Goal: Transaction & Acquisition: Book appointment/travel/reservation

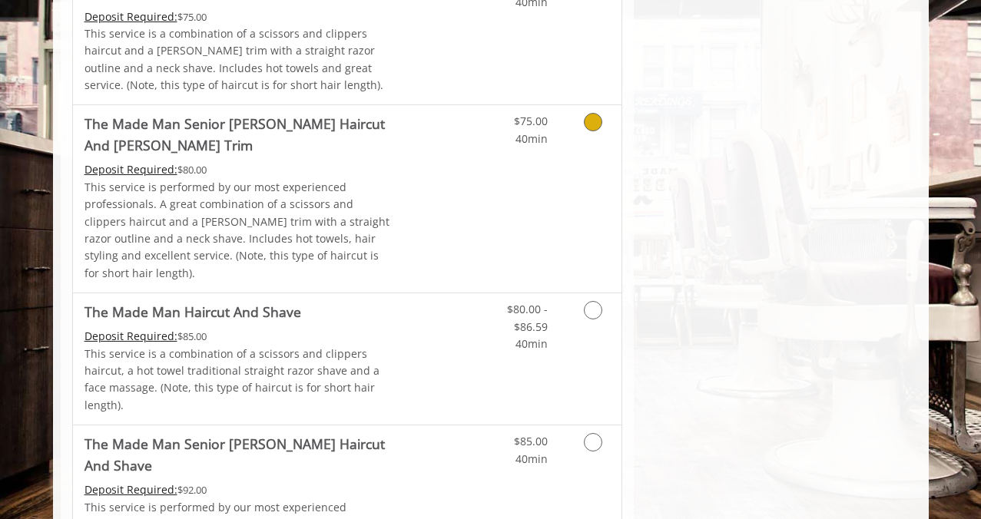
scroll to position [1186, 0]
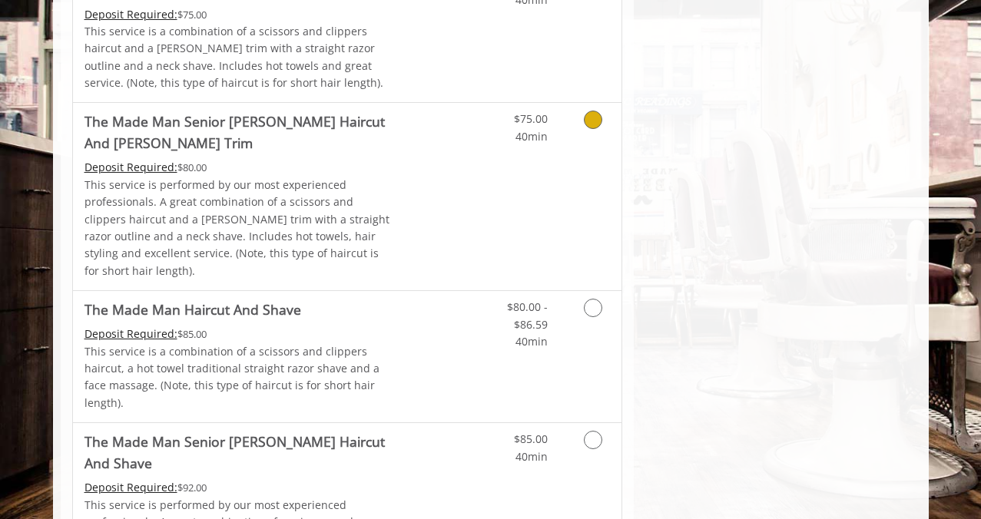
click at [540, 129] on span "40min" at bounding box center [531, 136] width 32 height 15
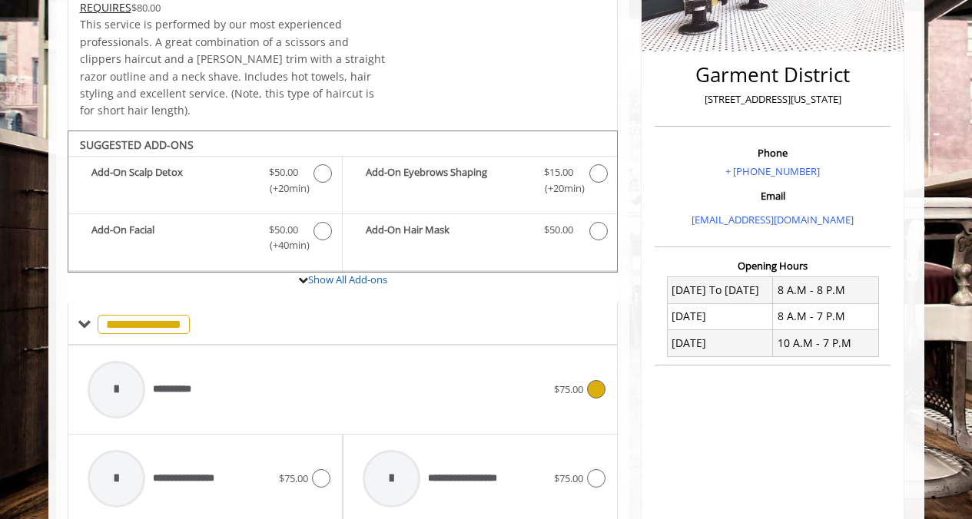
scroll to position [300, 0]
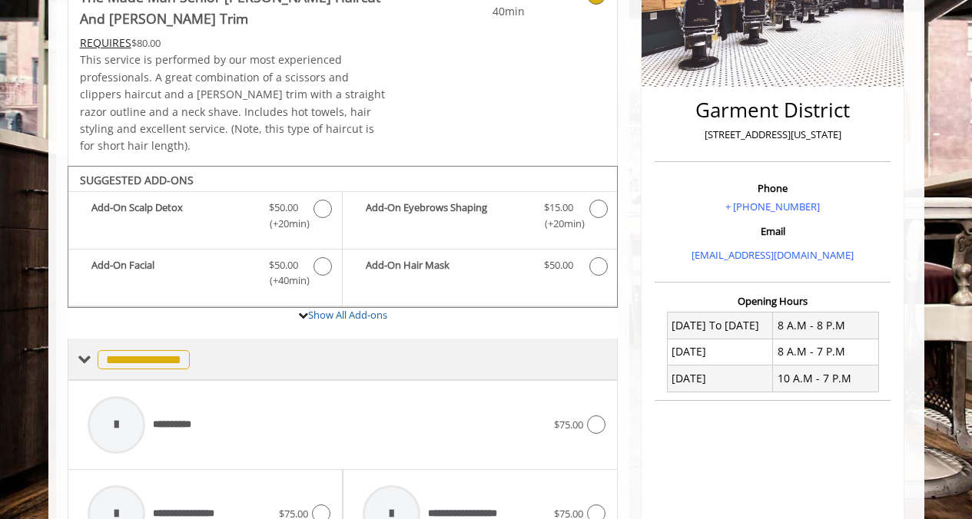
click at [90, 353] on span at bounding box center [85, 360] width 14 height 14
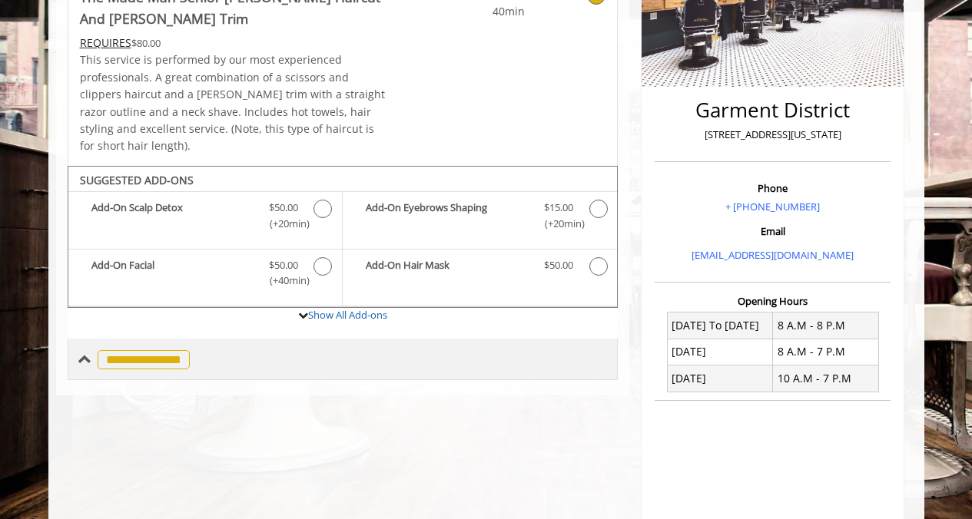
click at [98, 350] on span "**********" at bounding box center [144, 359] width 92 height 19
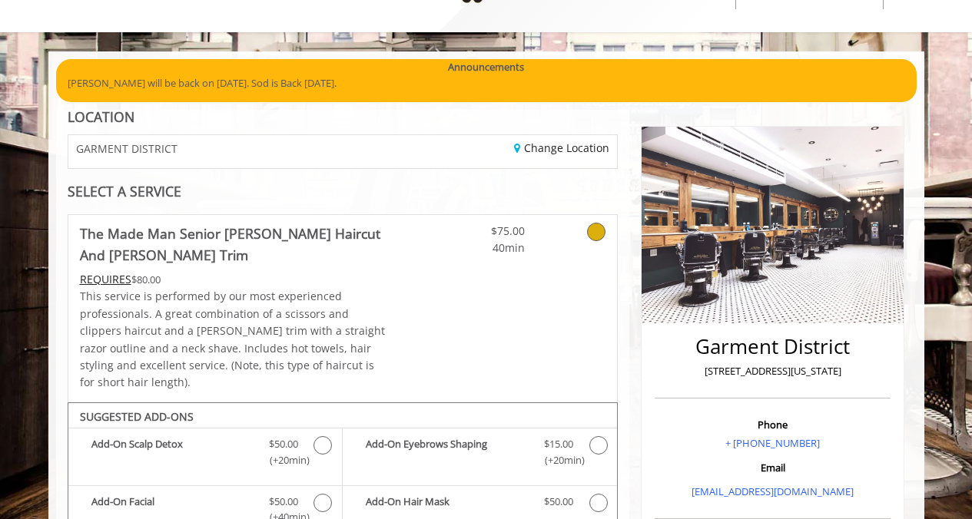
scroll to position [0, 0]
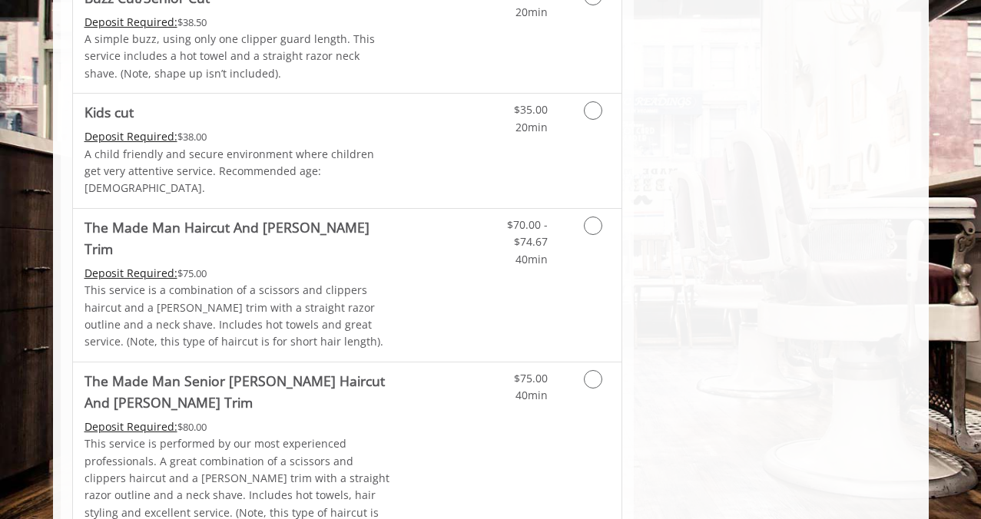
scroll to position [971, 0]
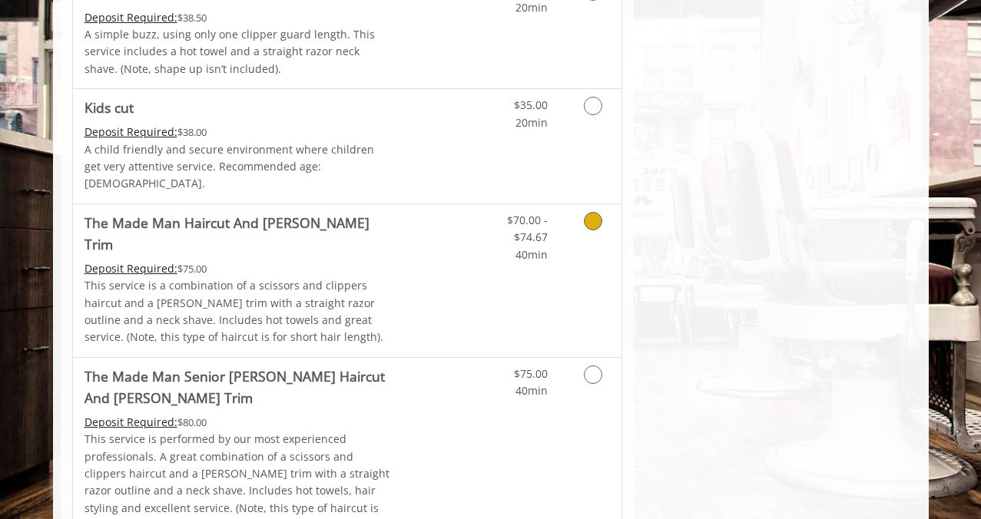
click at [584, 210] on link "Grooming services" at bounding box center [590, 233] width 39 height 59
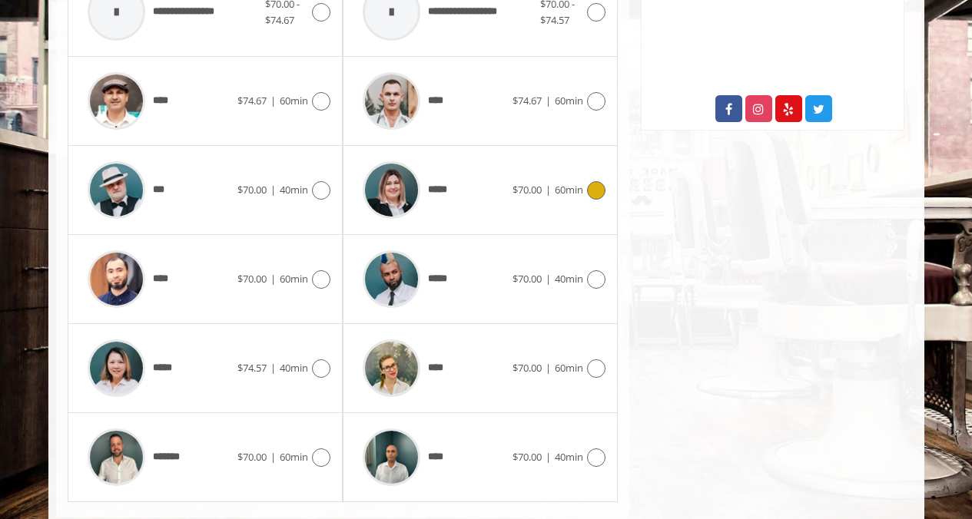
scroll to position [837, 0]
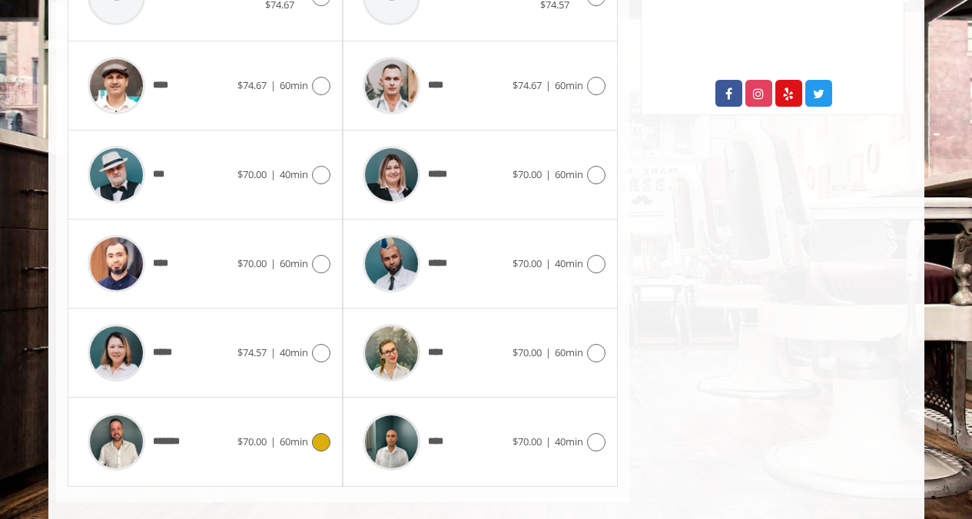
click at [322, 433] on icon at bounding box center [321, 442] width 18 height 18
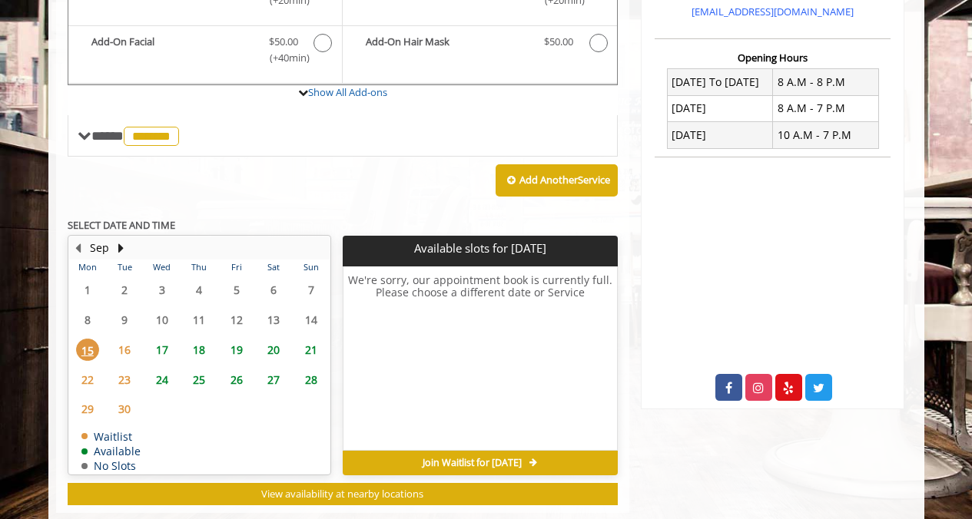
scroll to position [545, 0]
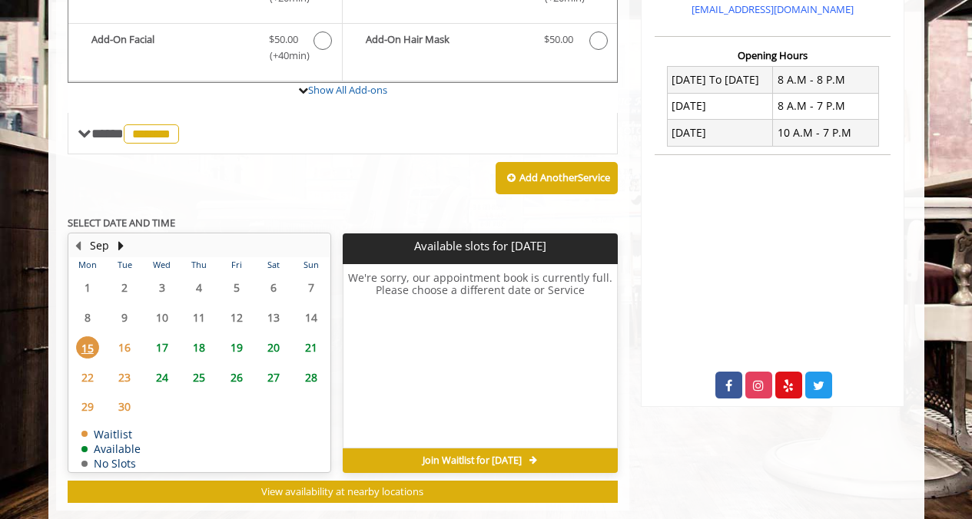
click at [278, 336] on span "20" at bounding box center [273, 347] width 23 height 22
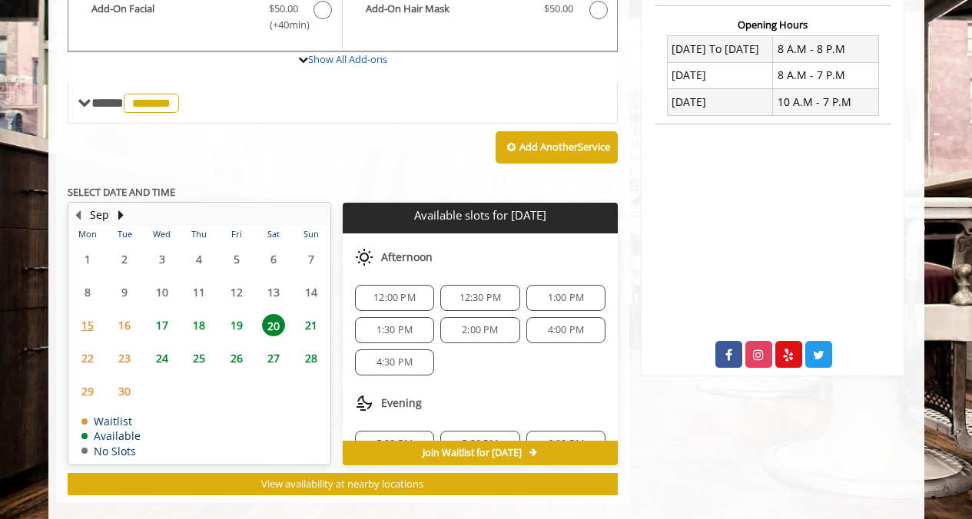
scroll to position [134, 0]
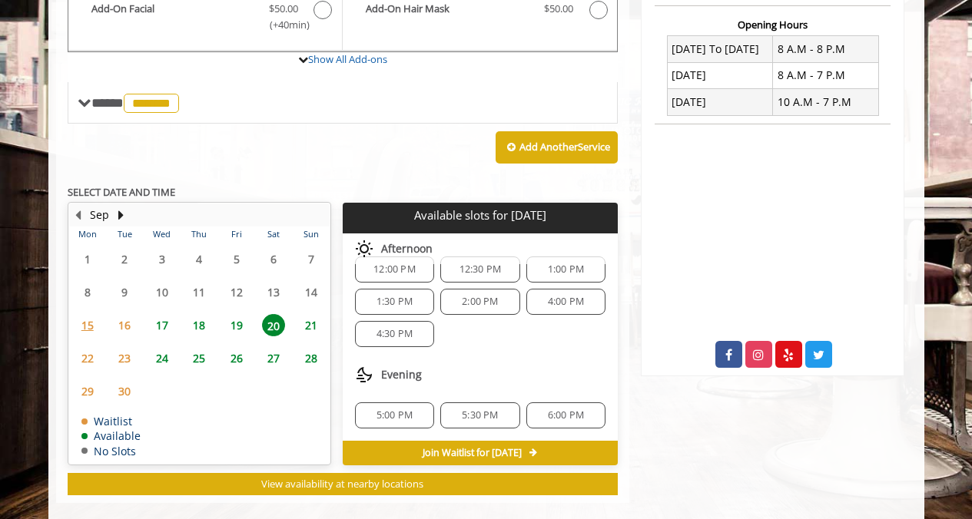
click at [544, 289] on div "4:00 PM" at bounding box center [565, 302] width 79 height 26
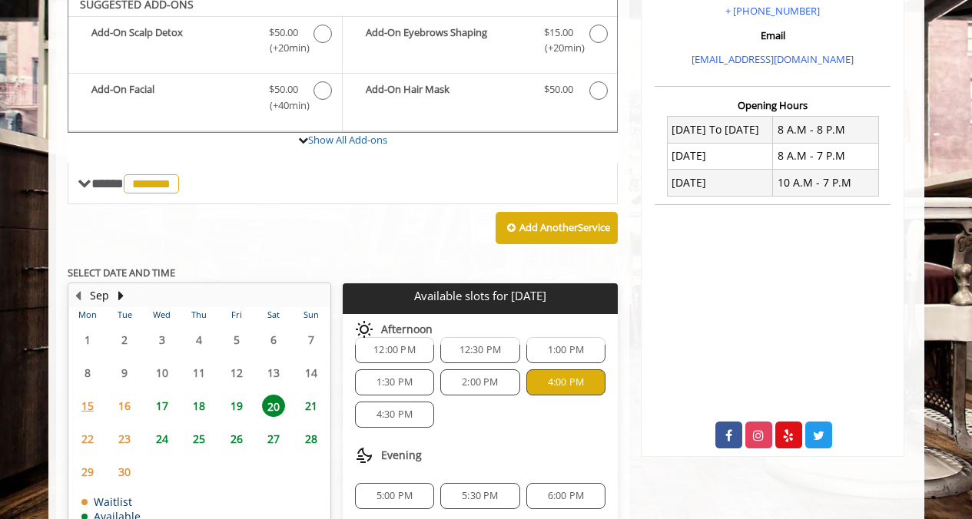
scroll to position [853, 0]
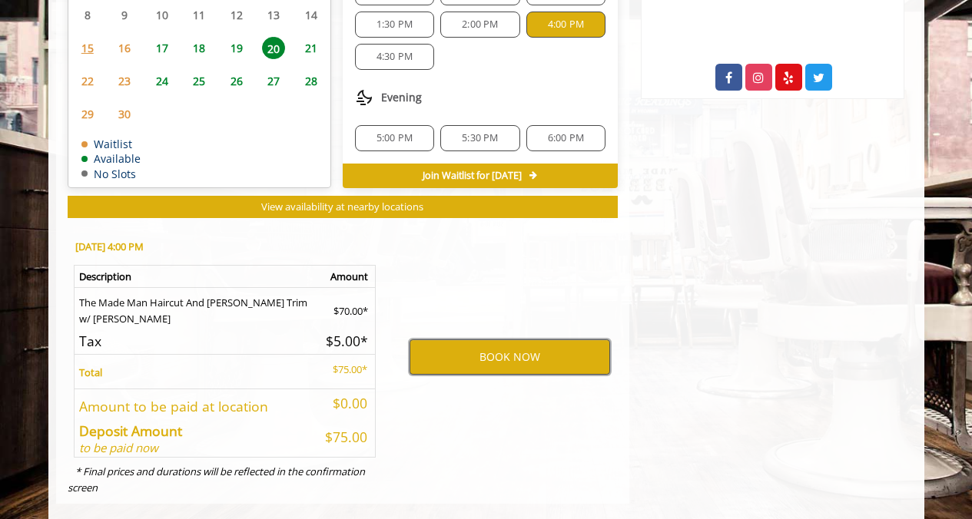
click at [522, 340] on button "BOOK NOW" at bounding box center [509, 357] width 201 height 35
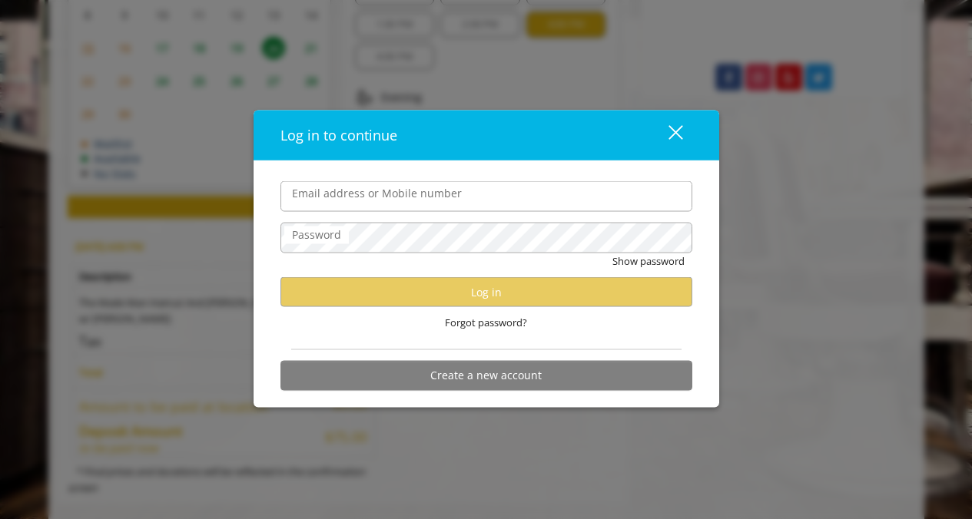
click at [492, 204] on input "Email address or Mobile number" at bounding box center [486, 196] width 412 height 31
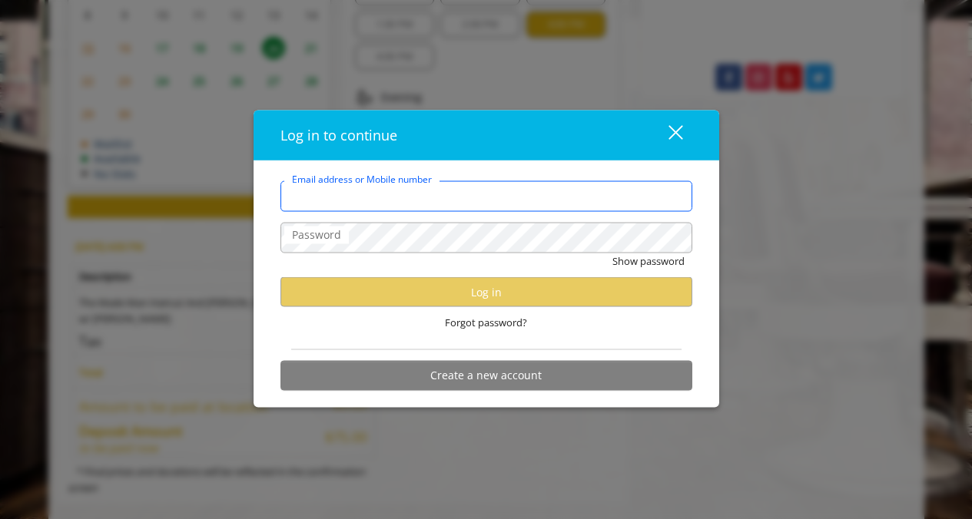
paste input "**********"
type input "**********"
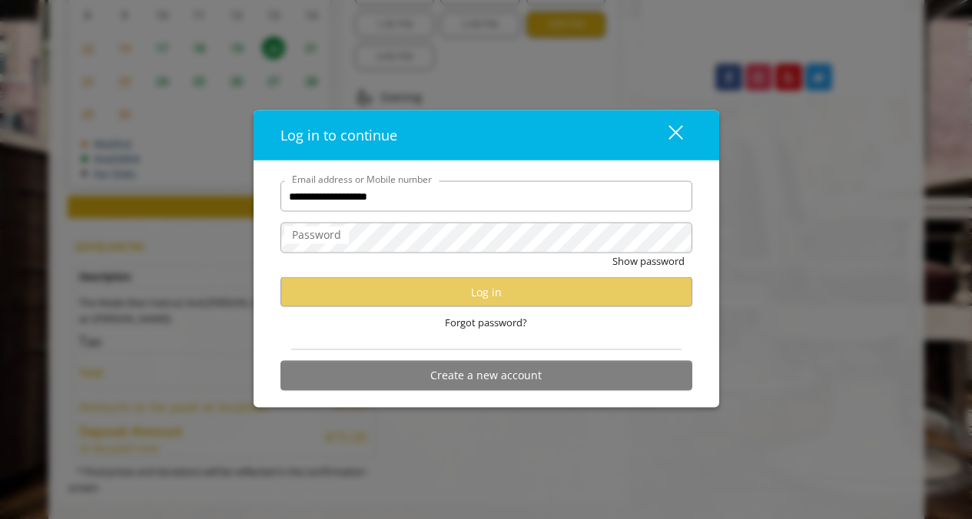
scroll to position [0, 0]
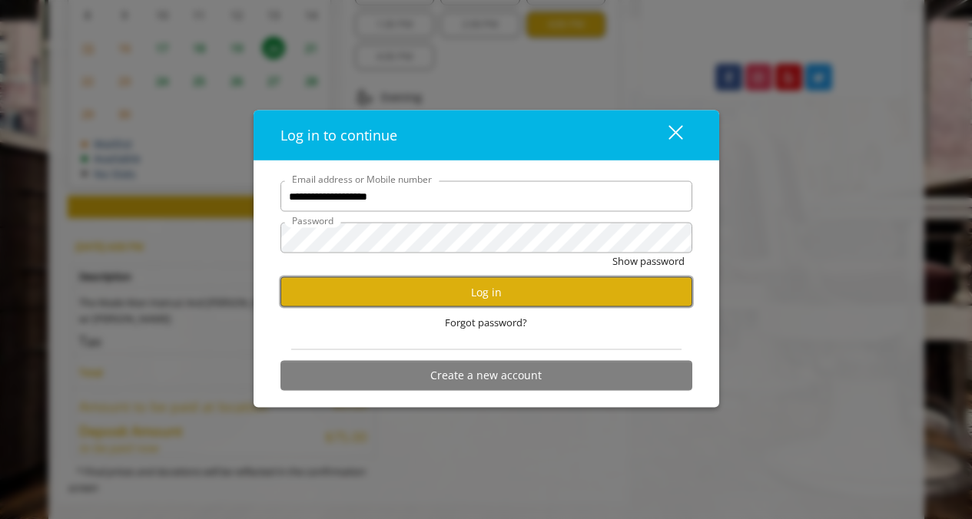
click at [500, 290] on button "Log in" at bounding box center [486, 292] width 412 height 30
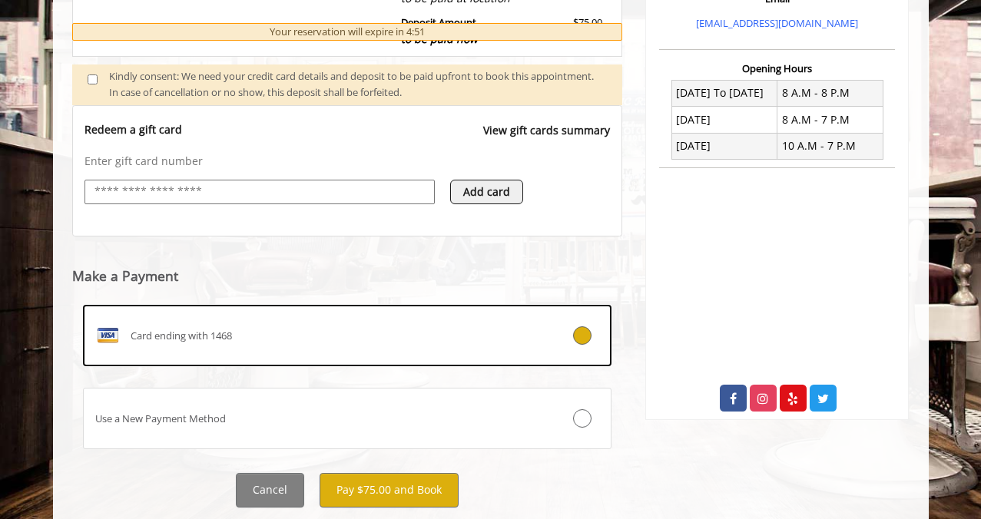
scroll to position [575, 0]
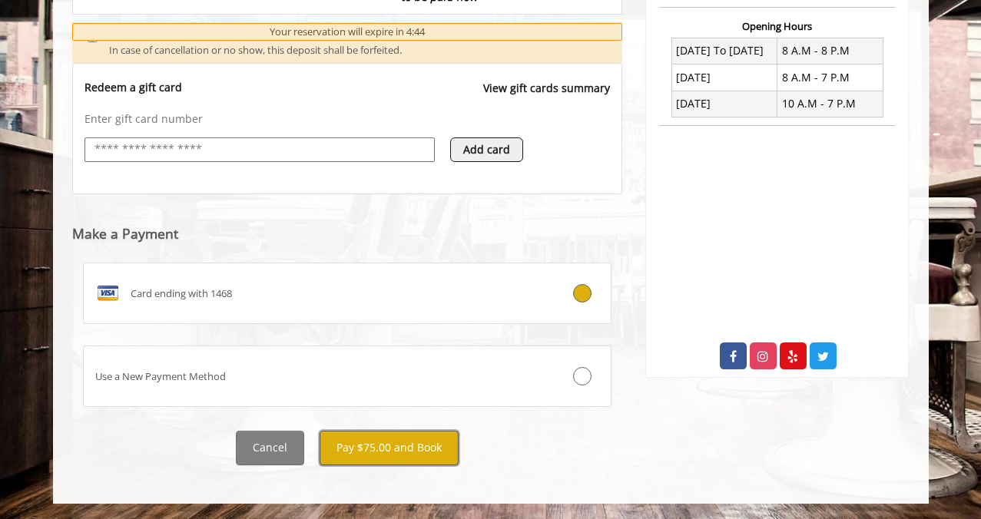
click at [391, 446] on button "Pay $75.00 and Book" at bounding box center [389, 448] width 139 height 35
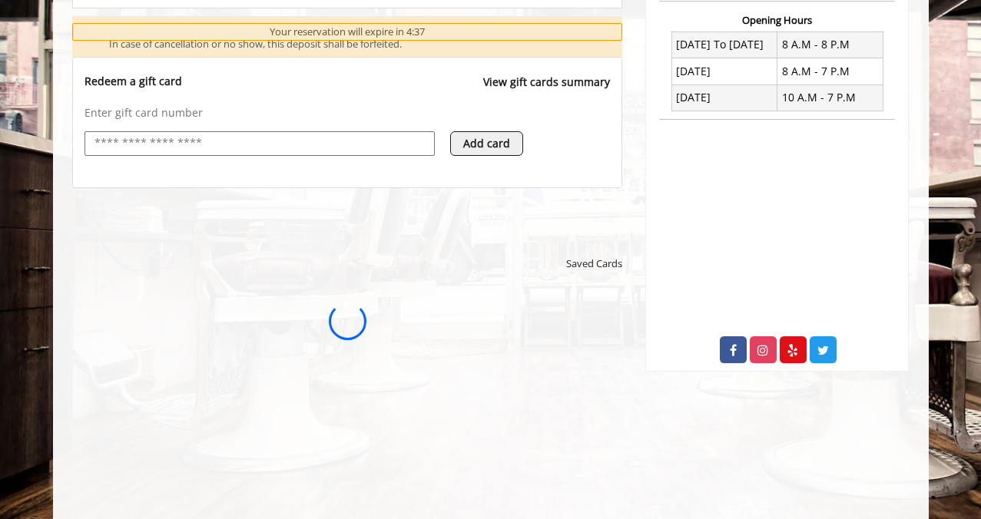
scroll to position [584, 0]
